Goal: Find specific page/section: Find specific page/section

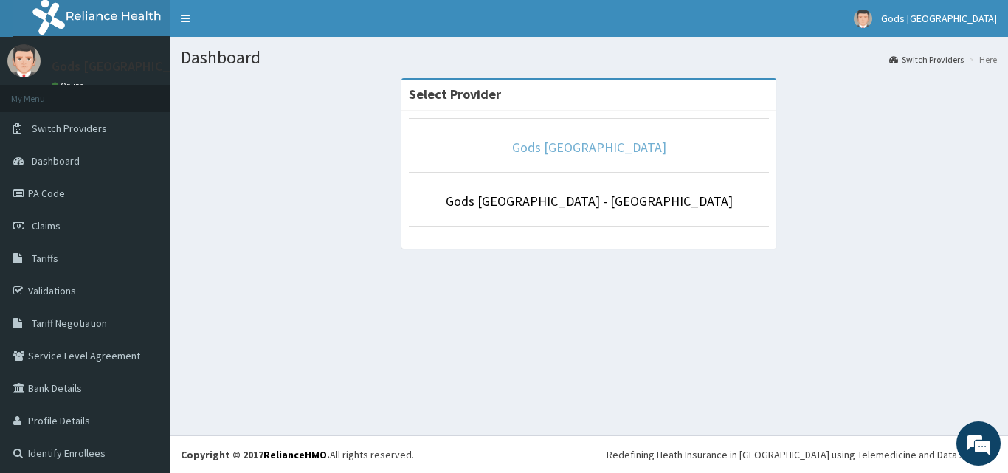
click at [582, 148] on link "Gods [GEOGRAPHIC_DATA]" at bounding box center [589, 147] width 154 height 17
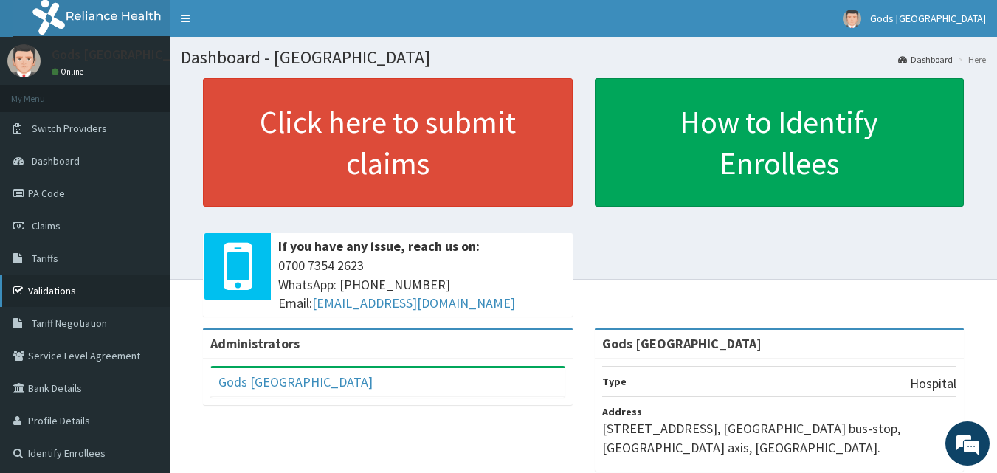
click at [43, 287] on link "Validations" at bounding box center [85, 291] width 170 height 32
